Goal: Information Seeking & Learning: Understand process/instructions

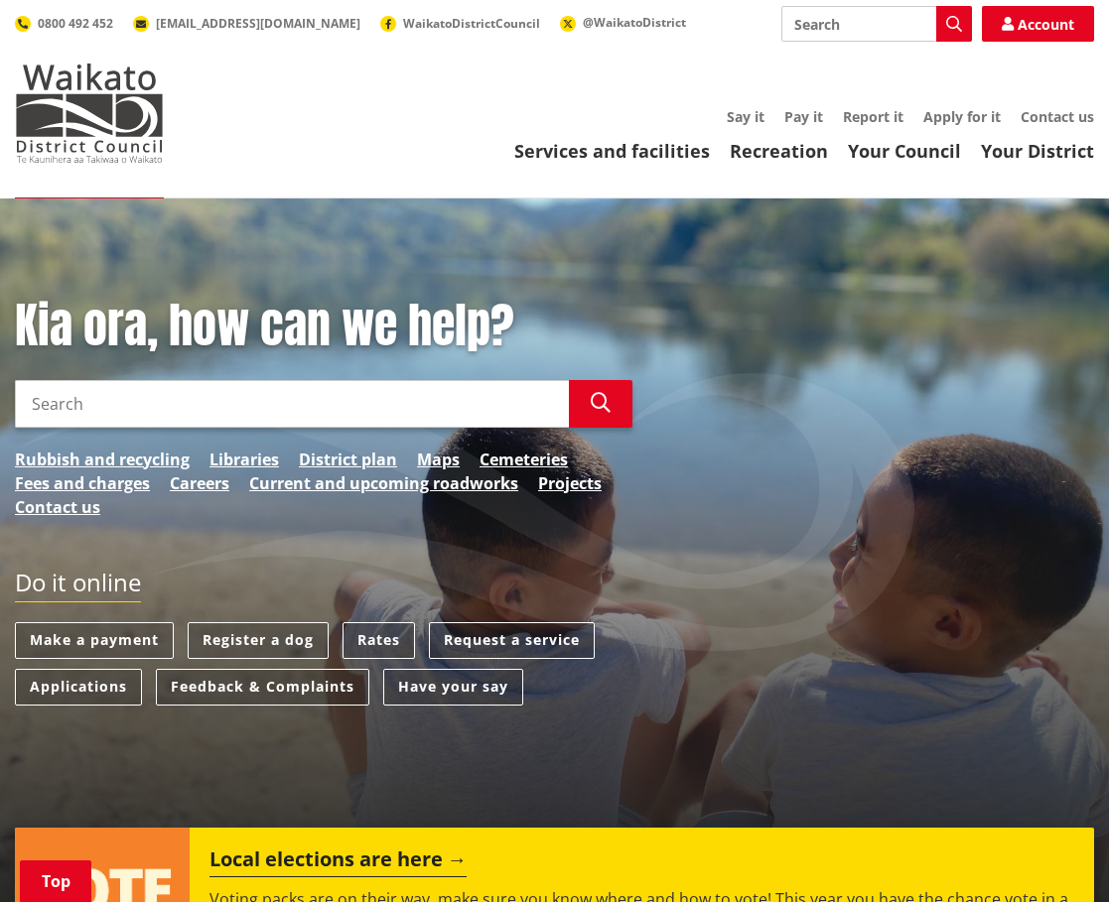
scroll to position [496, 0]
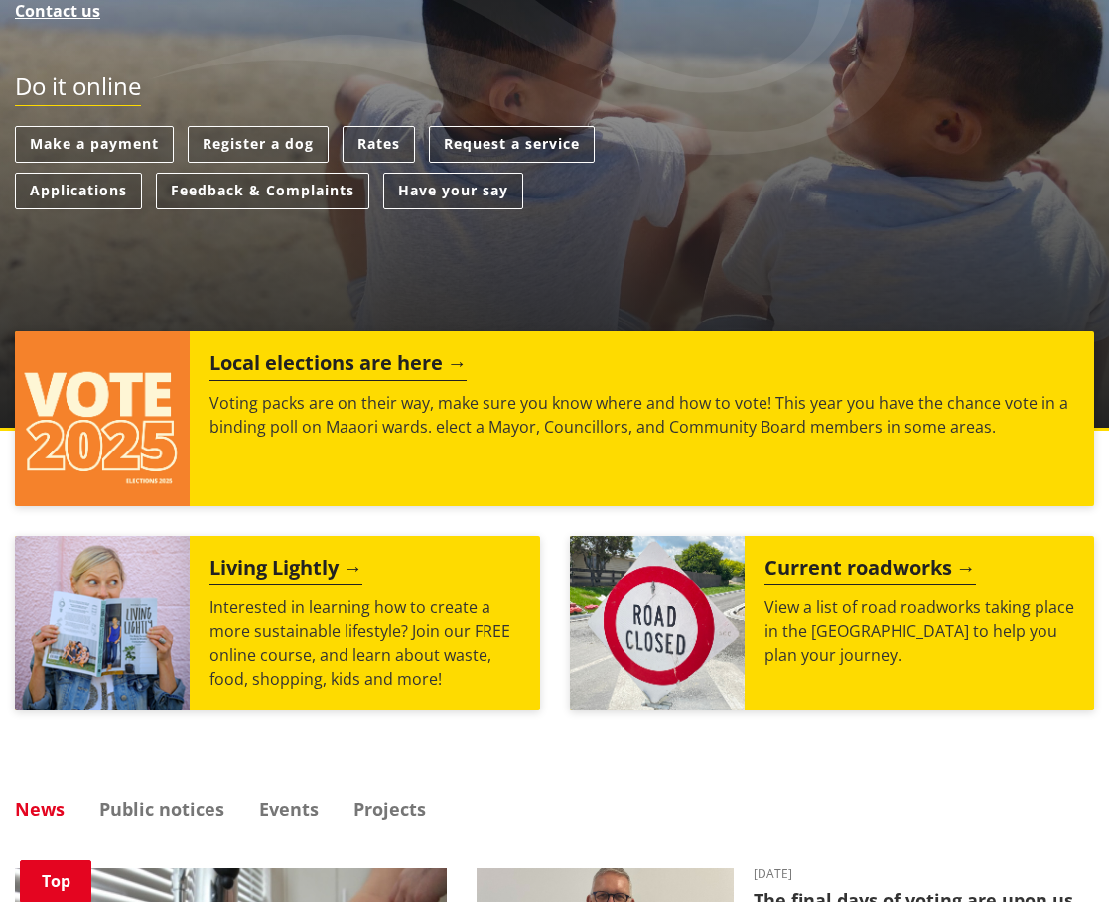
click at [295, 360] on h2 "Local elections are here" at bounding box center [337, 366] width 257 height 30
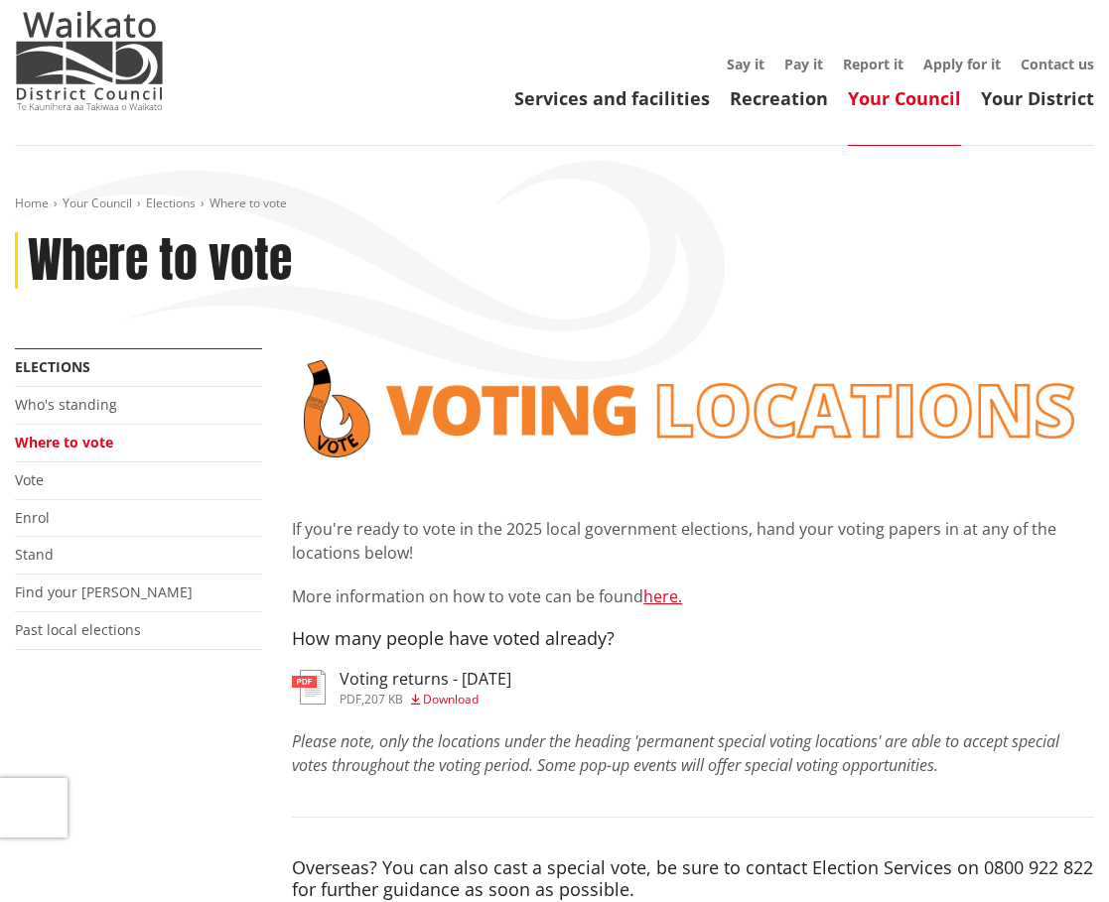
scroll to position [99, 0]
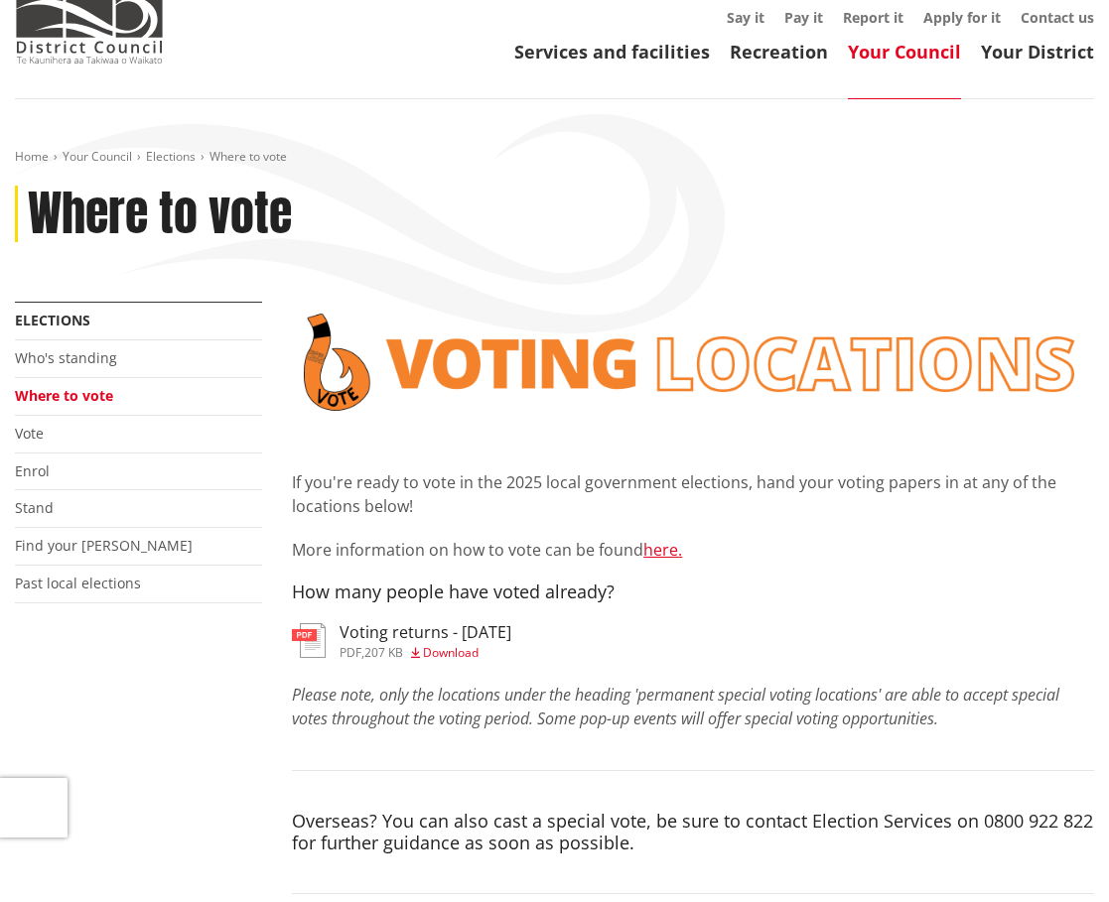
click at [30, 432] on link "Vote" at bounding box center [29, 433] width 29 height 19
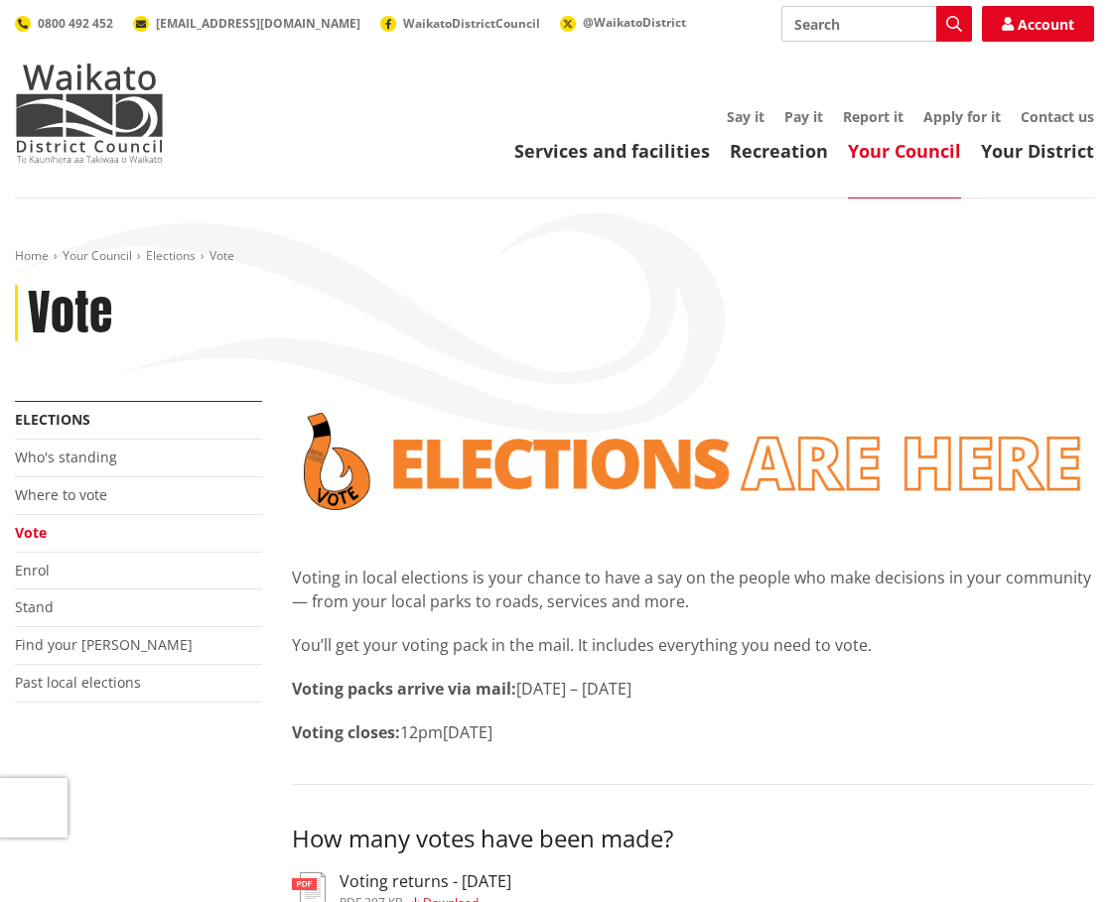
click at [47, 419] on link "Elections" at bounding box center [52, 419] width 75 height 19
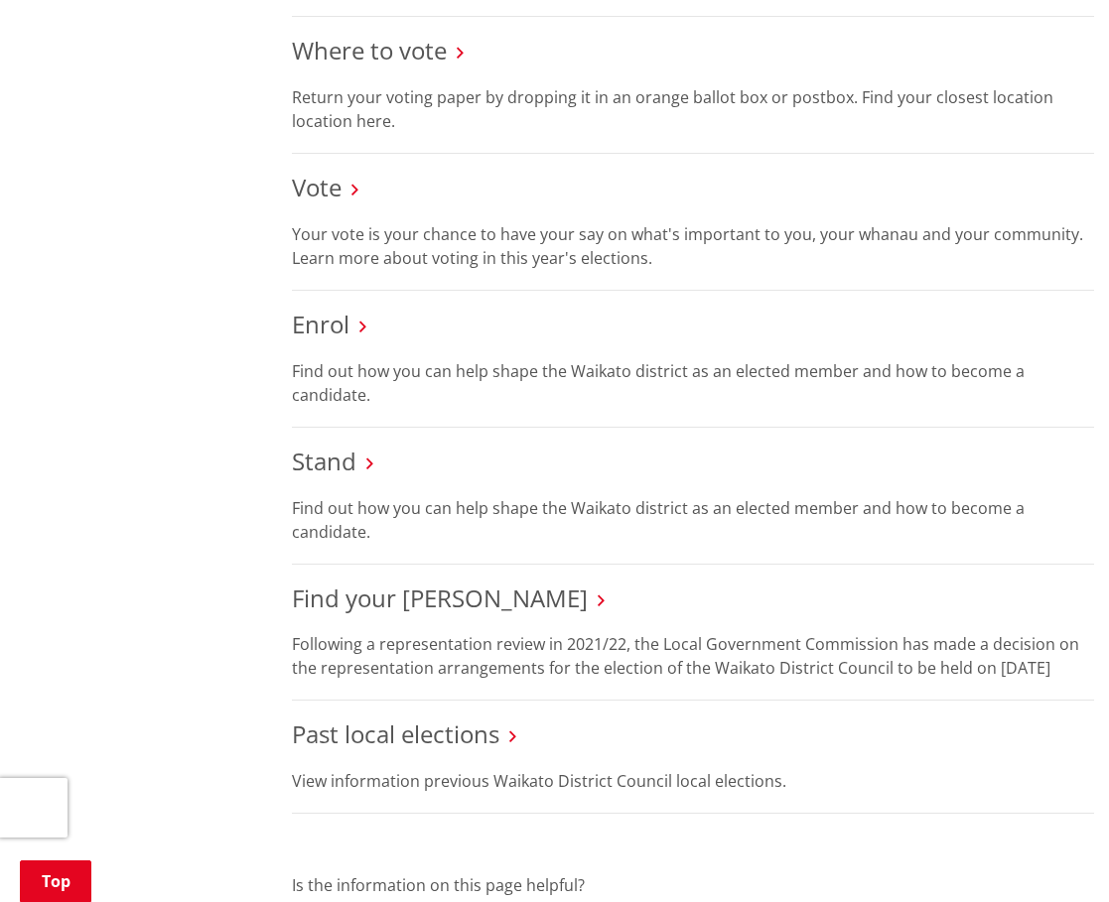
scroll to position [695, 0]
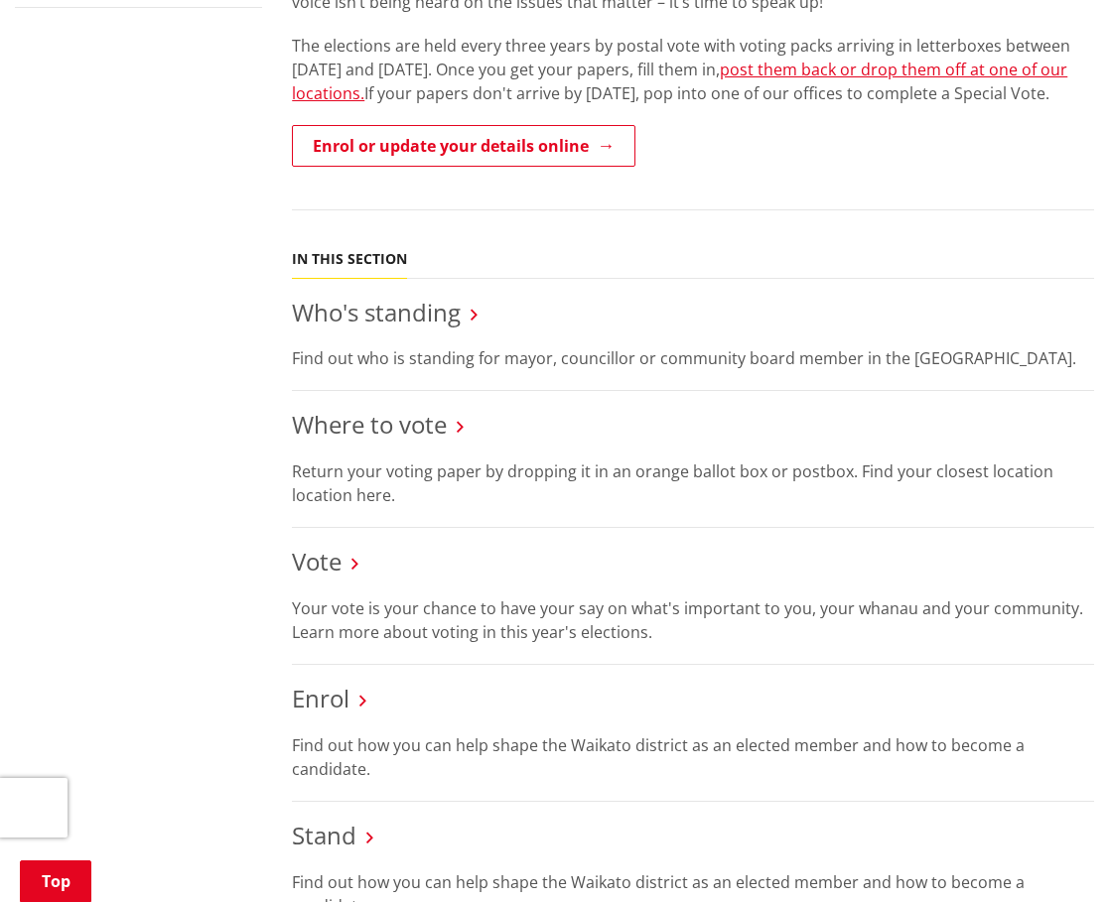
click at [318, 578] on link "Vote" at bounding box center [317, 561] width 50 height 33
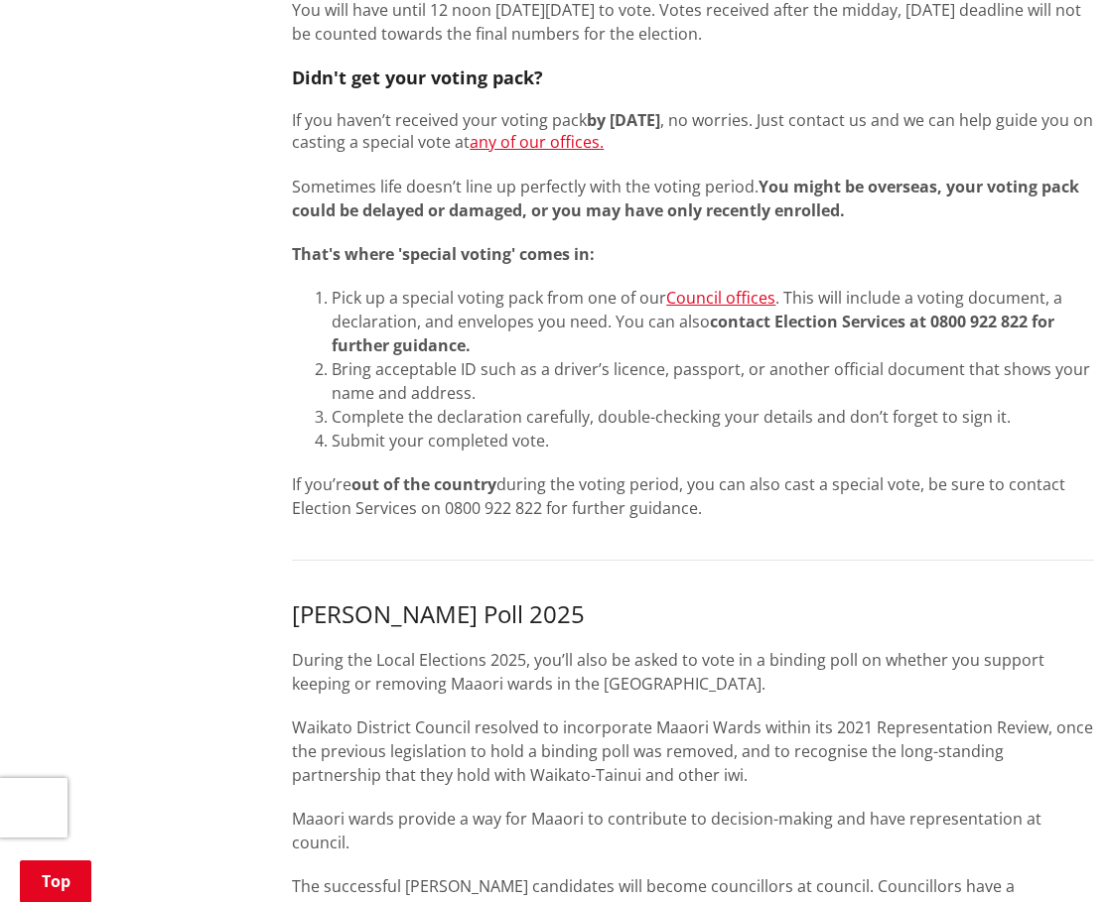
scroll to position [1489, 0]
click at [532, 485] on p "If you’re out of the country during the voting period, you can also cast a spec…" at bounding box center [693, 495] width 802 height 48
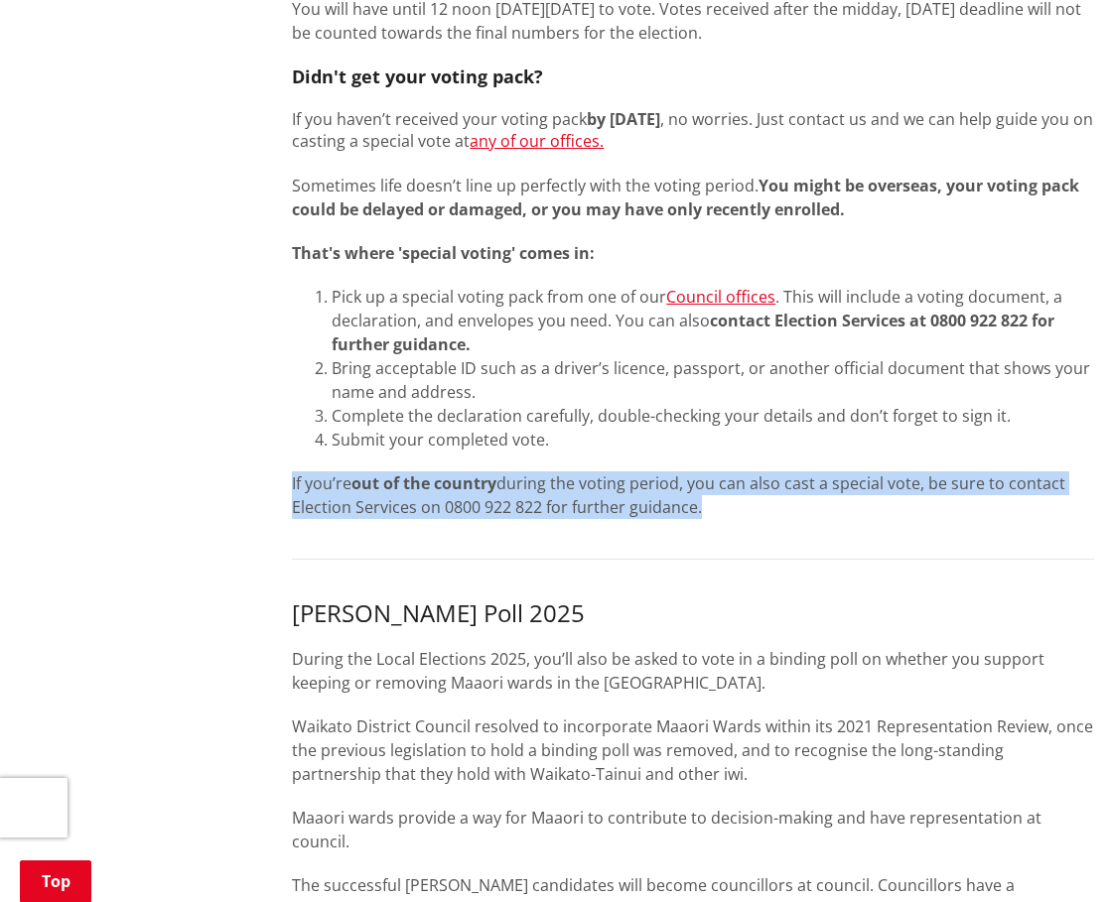
click at [532, 485] on p "If you’re out of the country during the voting period, you can also cast a spec…" at bounding box center [693, 495] width 802 height 48
copy div "If you’re out of the country during the voting period, you can also cast a spec…"
